Goal: Information Seeking & Learning: Understand process/instructions

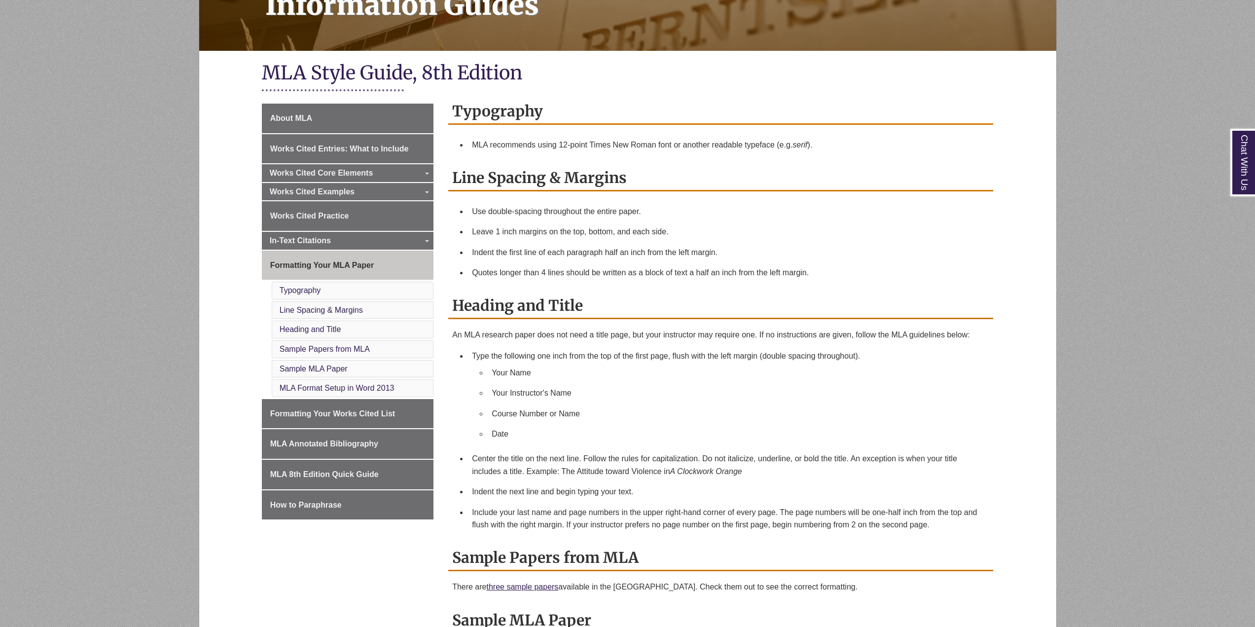
scroll to position [197, 0]
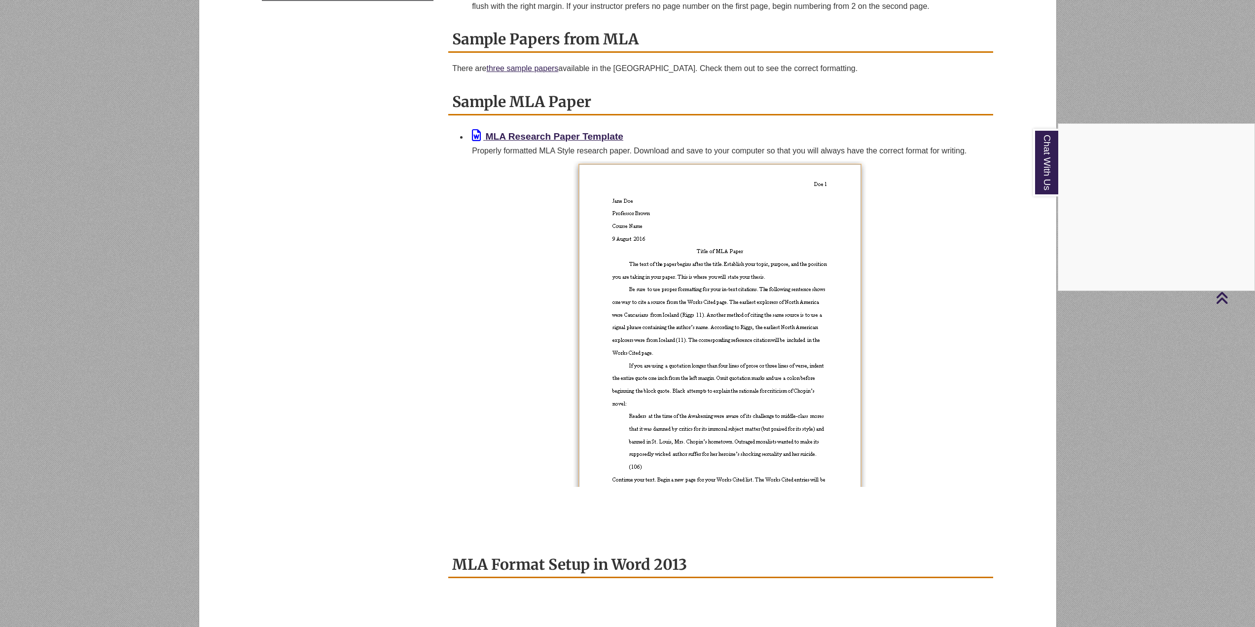
scroll to position [691, 0]
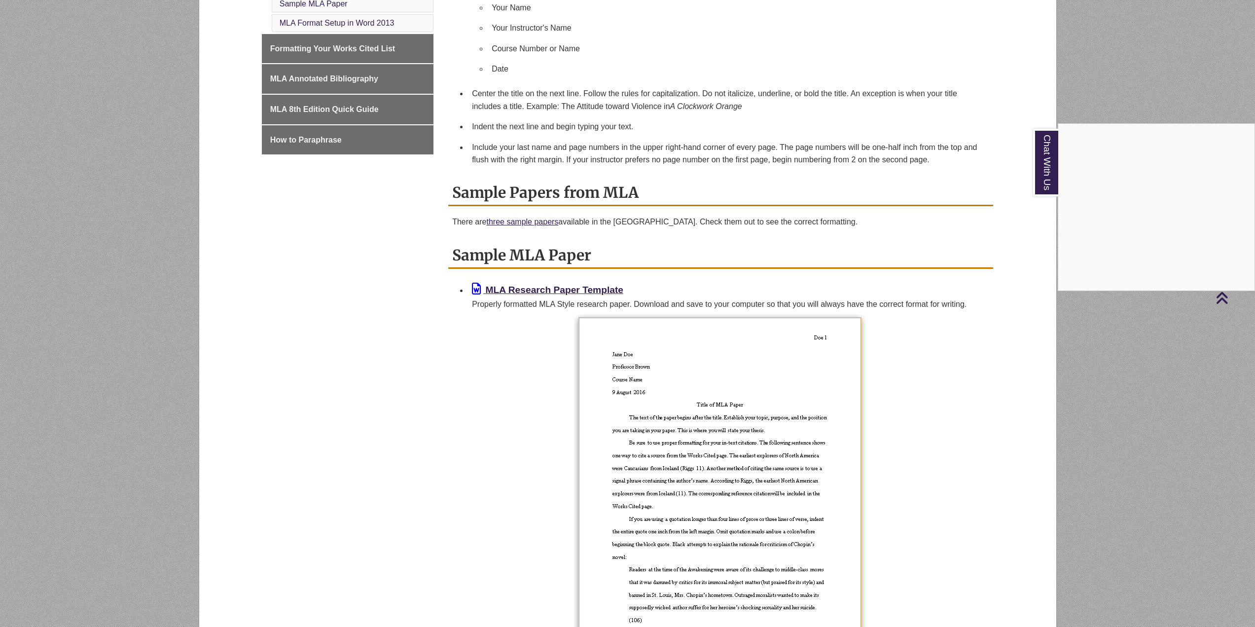
scroll to position [594, 0]
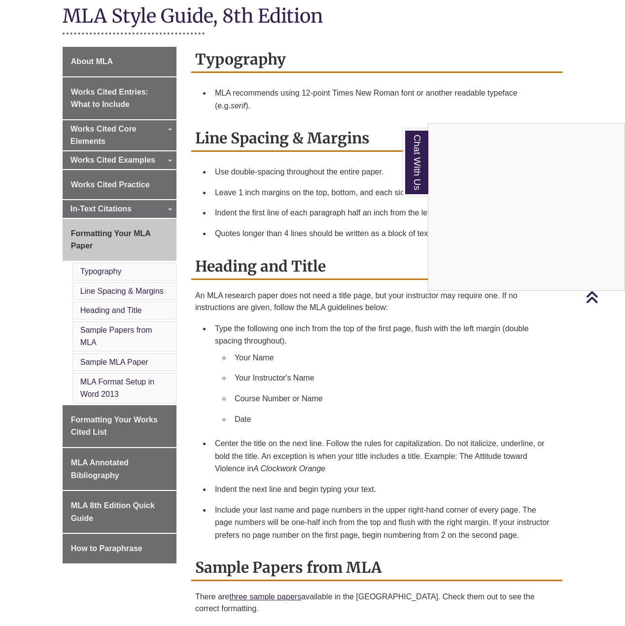
scroll to position [247, 0]
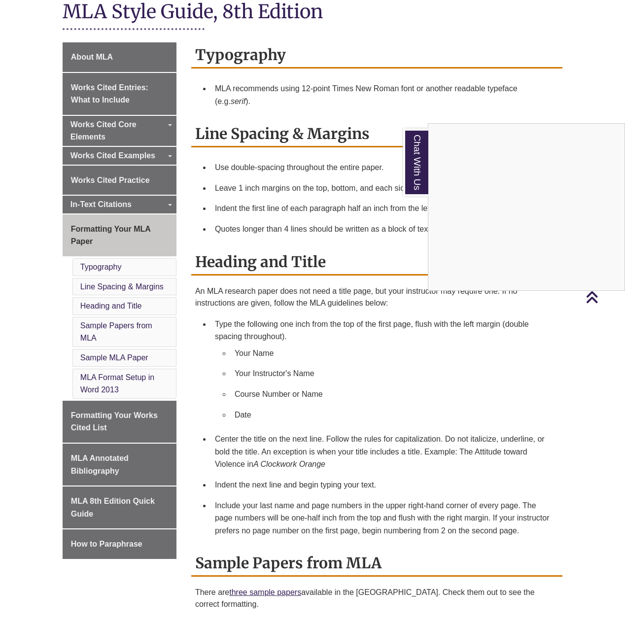
click at [594, 294] on div "Chat With Us" at bounding box center [312, 313] width 625 height 626
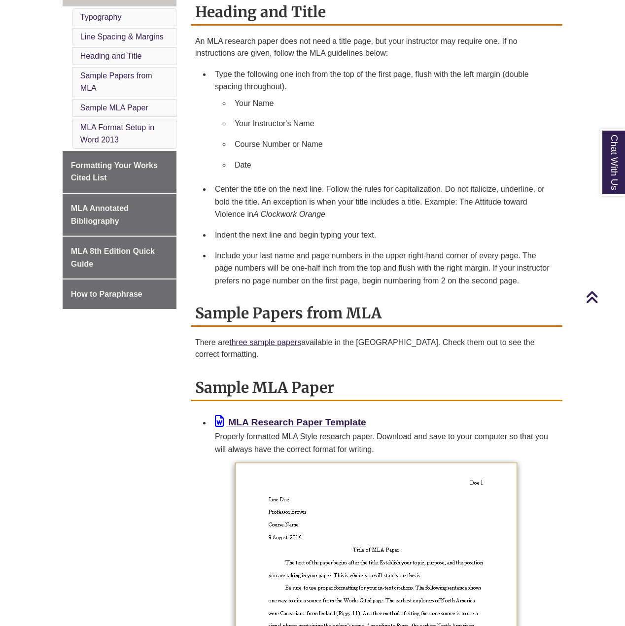
scroll to position [392, 0]
